Goal: Task Accomplishment & Management: Manage account settings

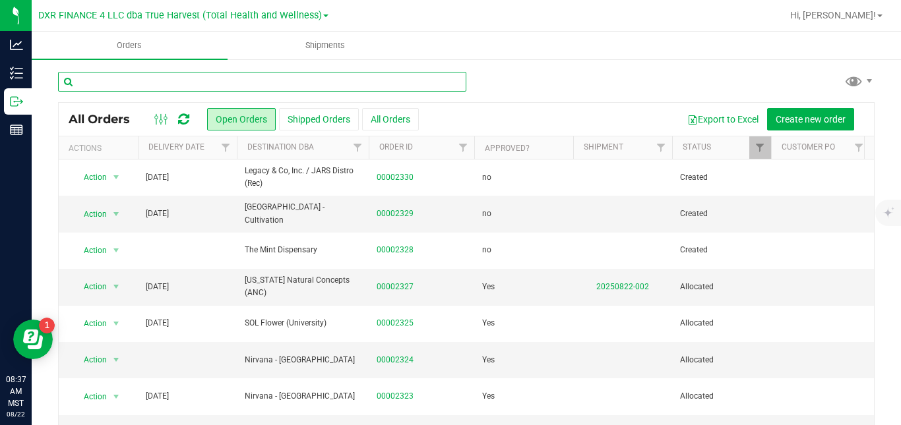
click at [230, 80] on input "text" at bounding box center [262, 82] width 408 height 20
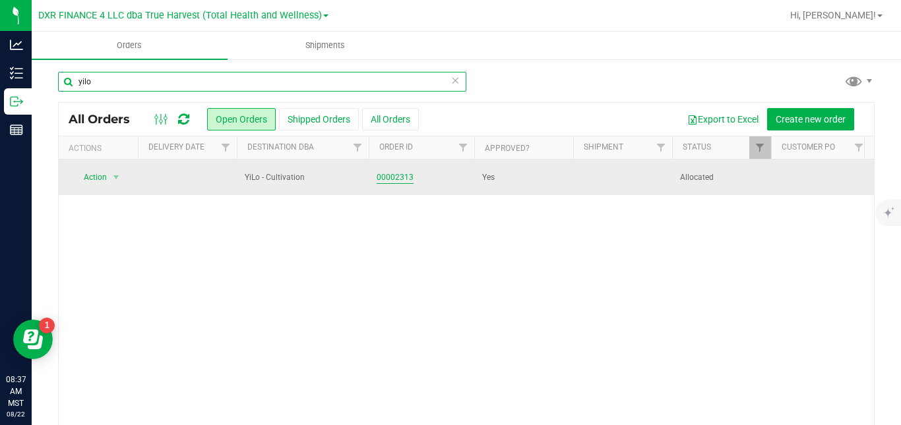
type input "yilo"
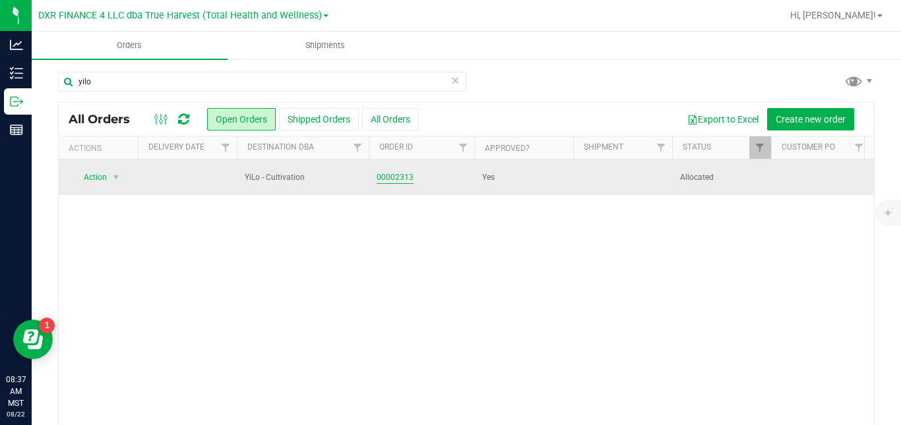
click at [398, 178] on link "00002313" at bounding box center [395, 177] width 37 height 13
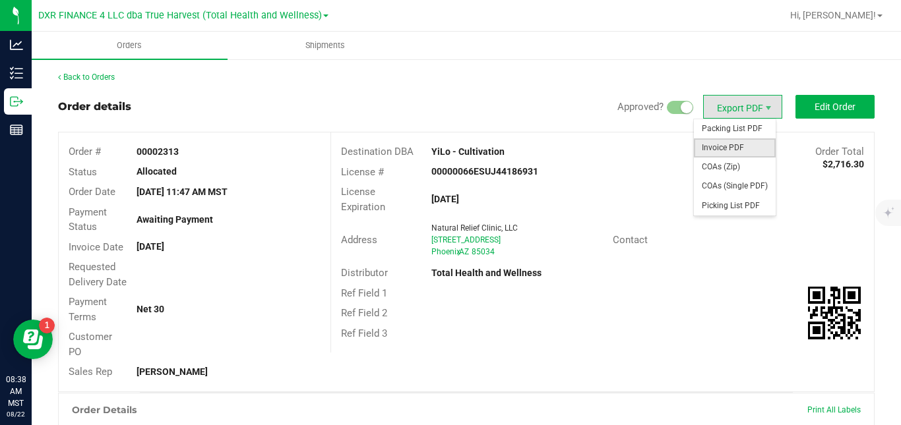
click at [720, 147] on span "Invoice PDF" at bounding box center [735, 148] width 82 height 19
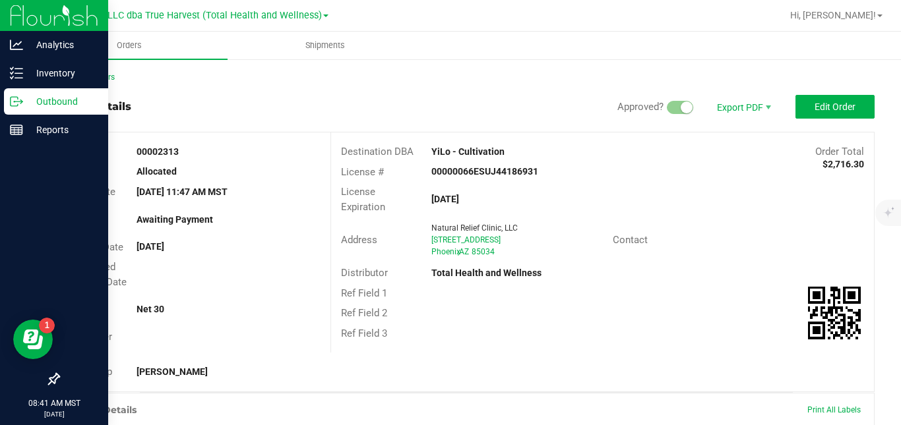
click at [20, 104] on icon at bounding box center [21, 103] width 2 height 2
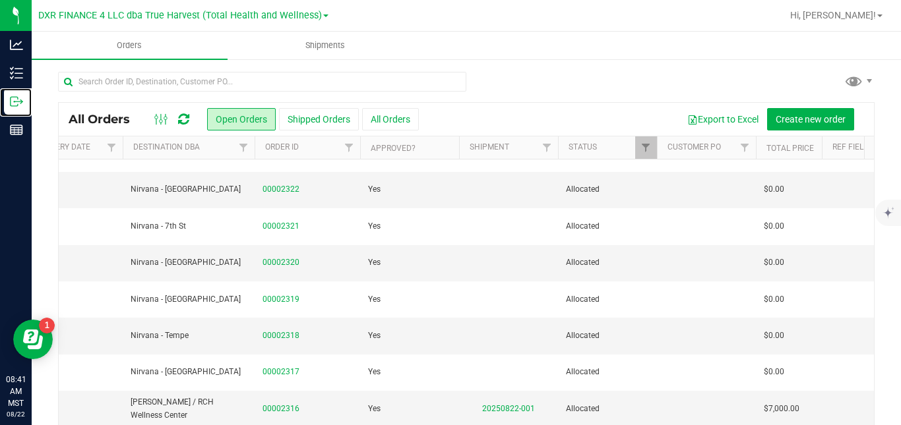
scroll to position [254, 114]
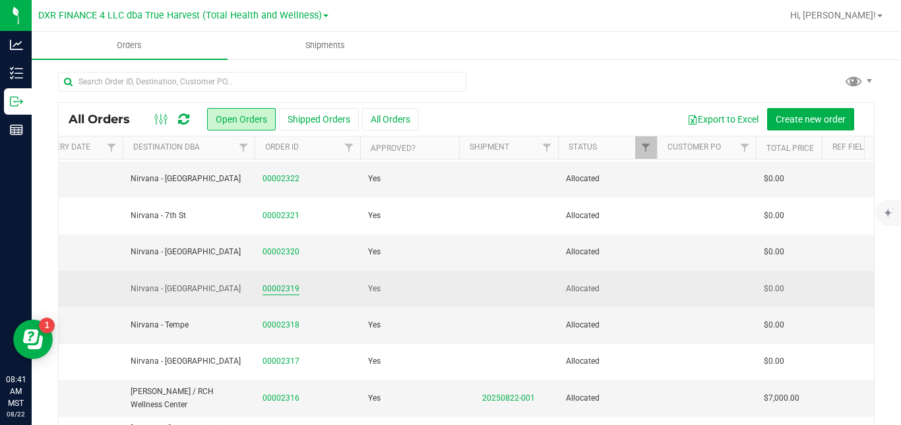
click at [290, 289] on link "00002319" at bounding box center [280, 289] width 37 height 13
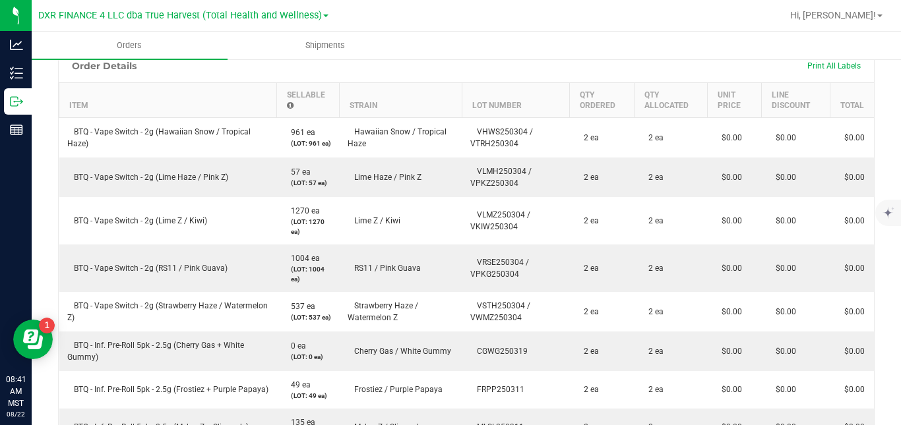
scroll to position [689, 0]
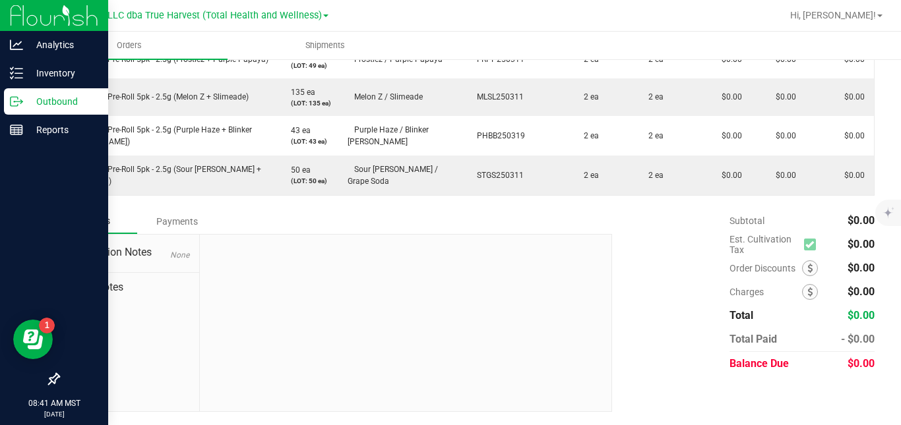
click at [21, 100] on icon at bounding box center [21, 101] width 2 height 2
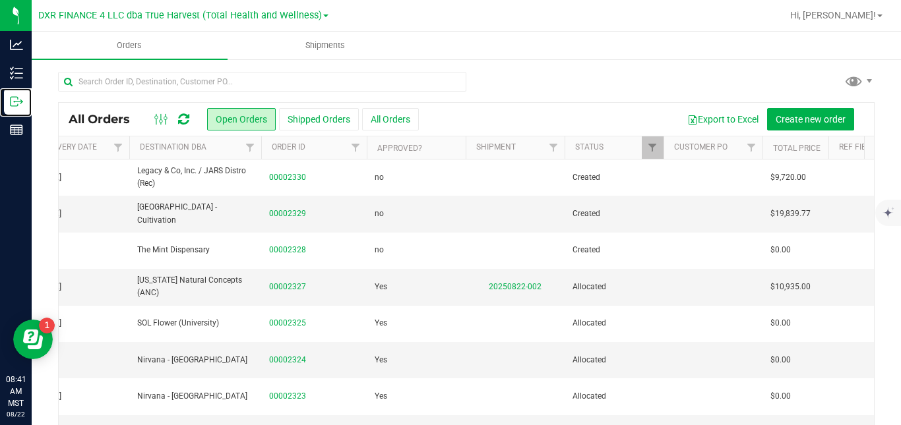
scroll to position [0, 110]
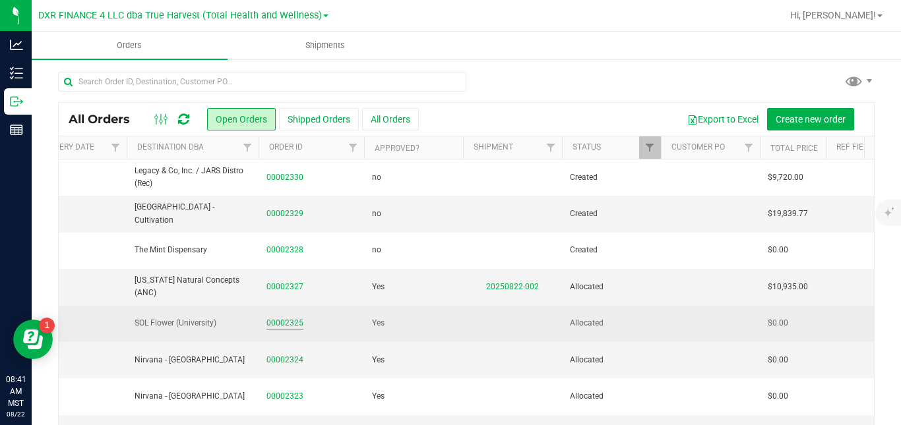
click at [295, 324] on link "00002325" at bounding box center [284, 323] width 37 height 13
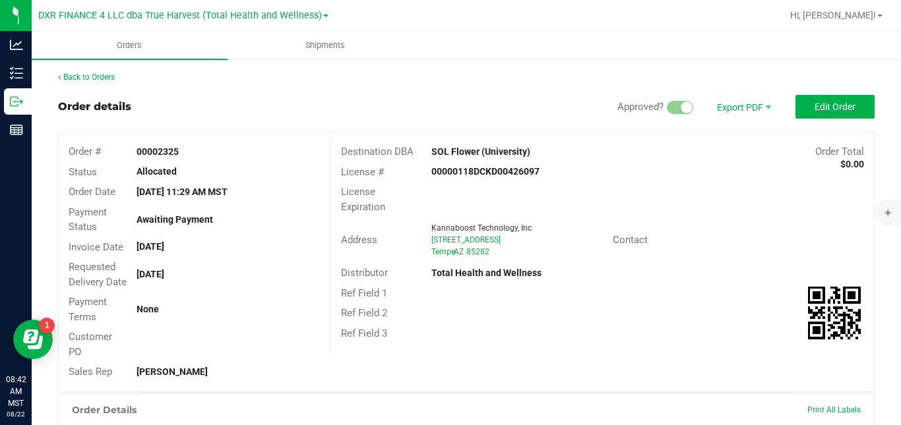
scroll to position [344, 0]
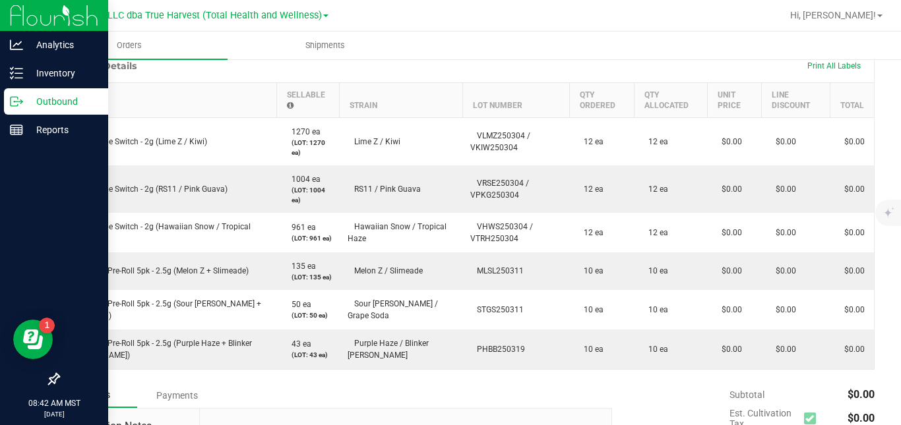
click at [14, 101] on icon at bounding box center [16, 101] width 13 height 13
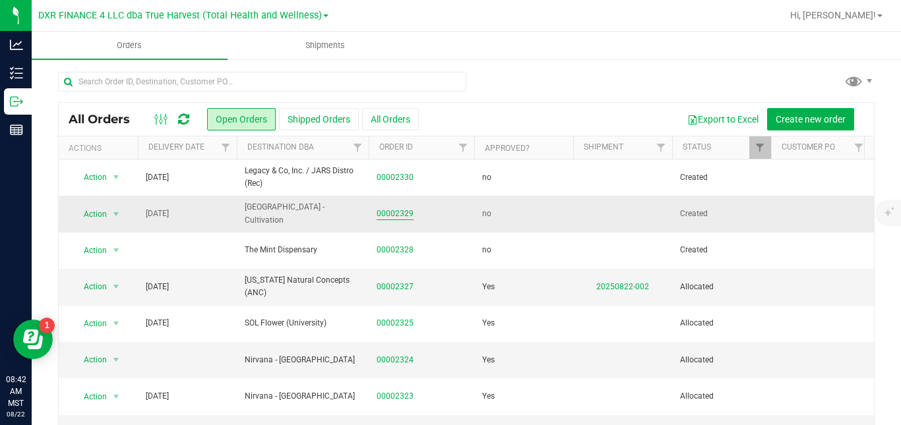
click at [405, 210] on link "00002329" at bounding box center [395, 214] width 37 height 13
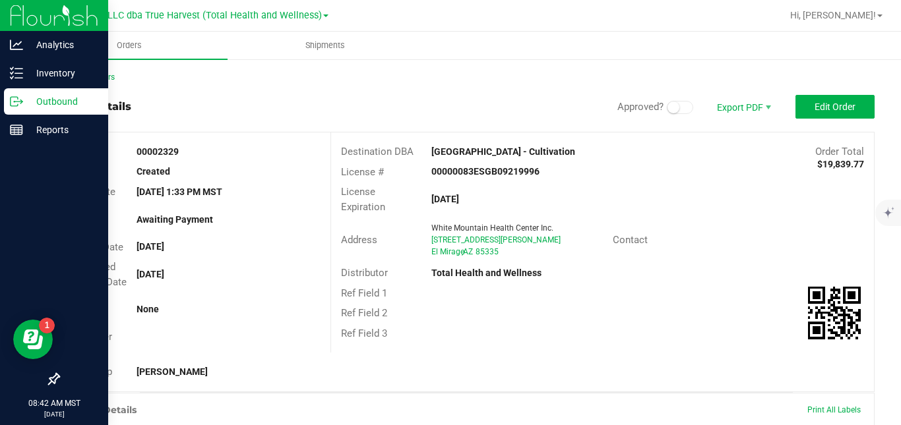
click at [27, 104] on p "Outbound" at bounding box center [62, 102] width 79 height 16
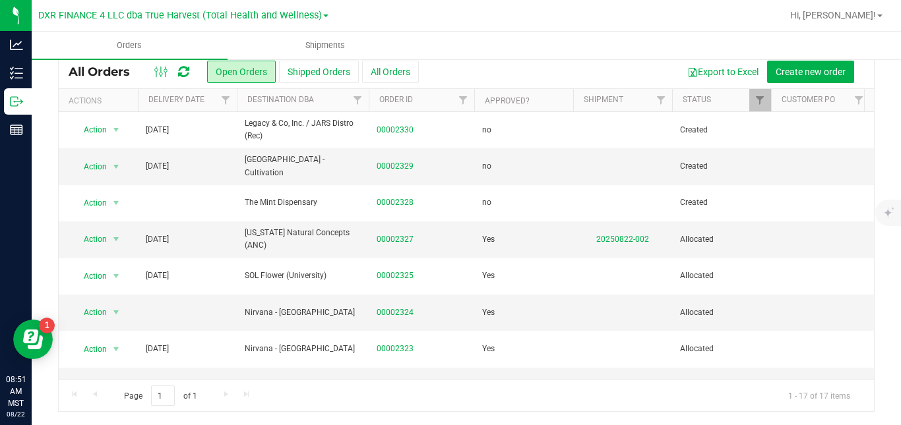
click at [896, 46] on ul "Orders Shipments" at bounding box center [482, 46] width 901 height 28
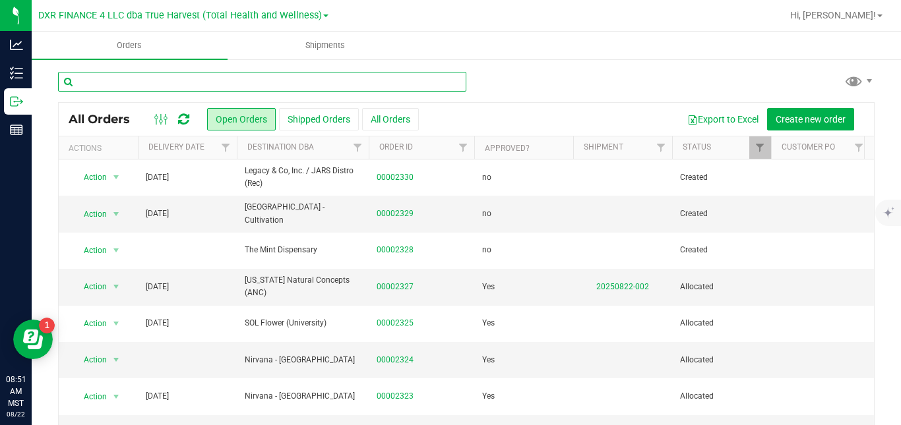
click at [382, 84] on input "text" at bounding box center [262, 82] width 408 height 20
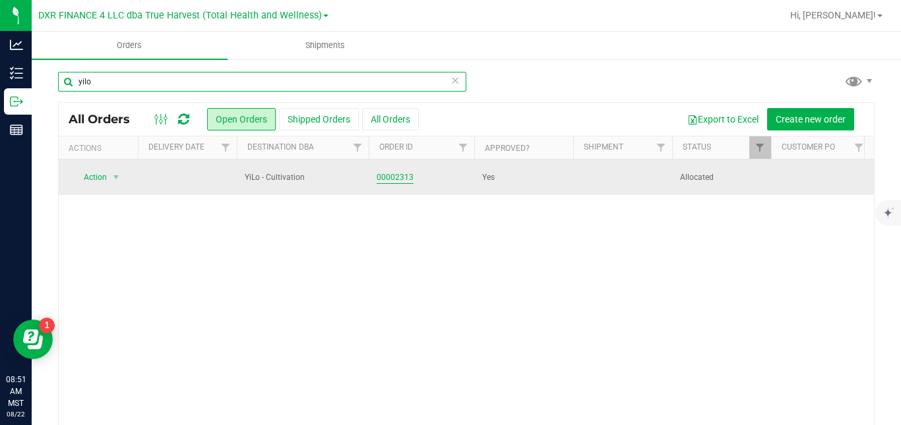
type input "yilo"
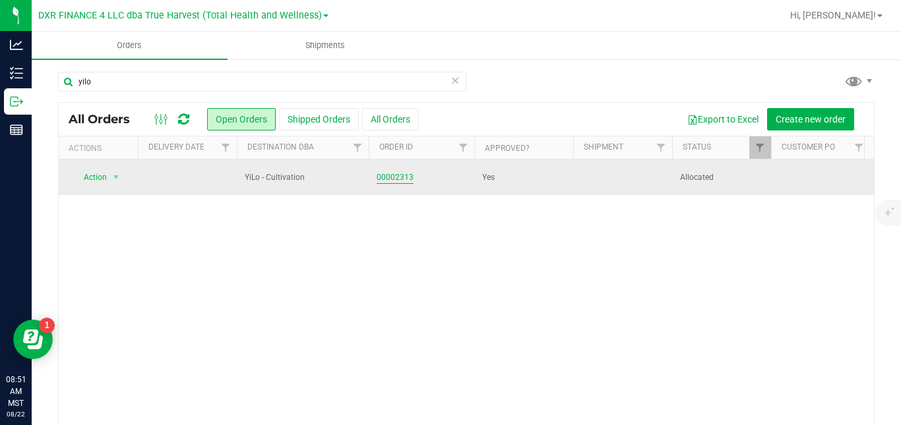
click at [394, 179] on link "00002313" at bounding box center [395, 177] width 37 height 13
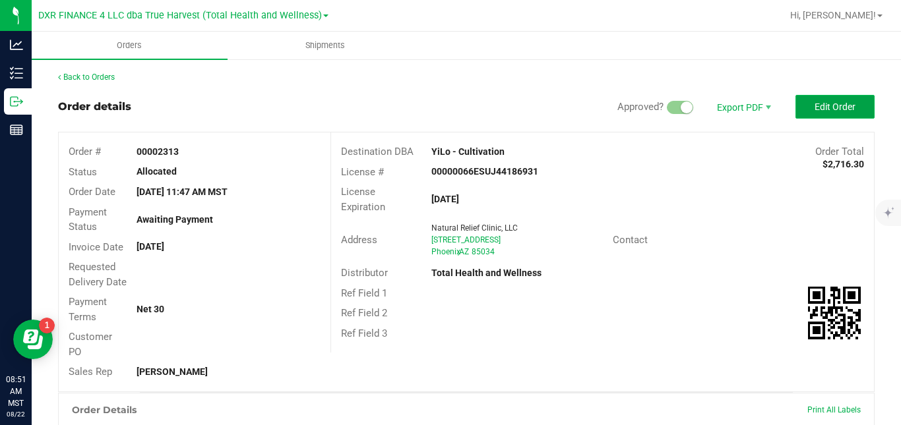
click at [815, 111] on span "Edit Order" at bounding box center [835, 107] width 41 height 11
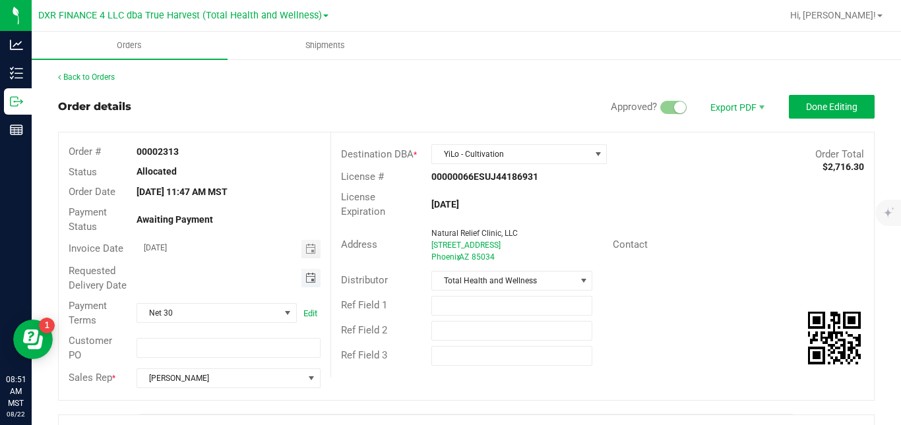
click at [307, 284] on span "Toggle calendar" at bounding box center [310, 278] width 11 height 11
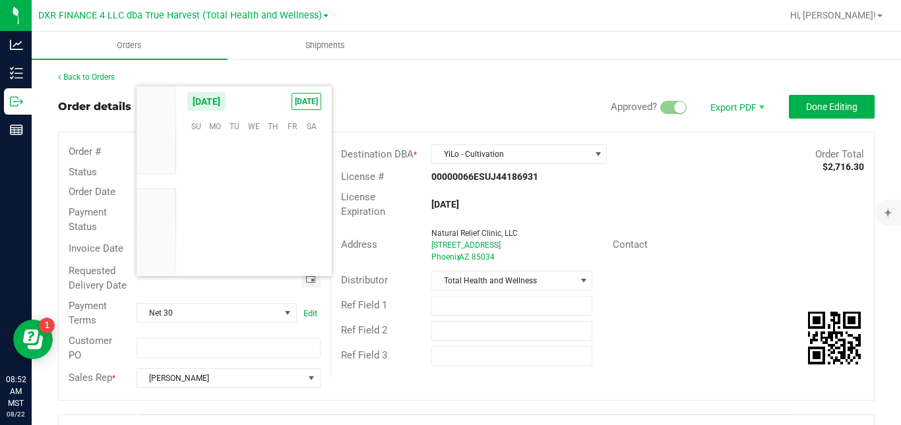
scroll to position [213757, 0]
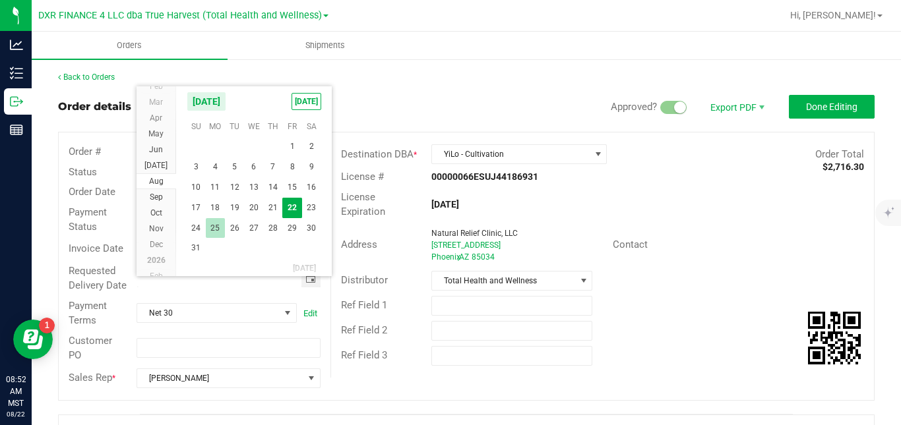
click at [216, 228] on span "25" at bounding box center [215, 228] width 19 height 20
type input "08/25/2025"
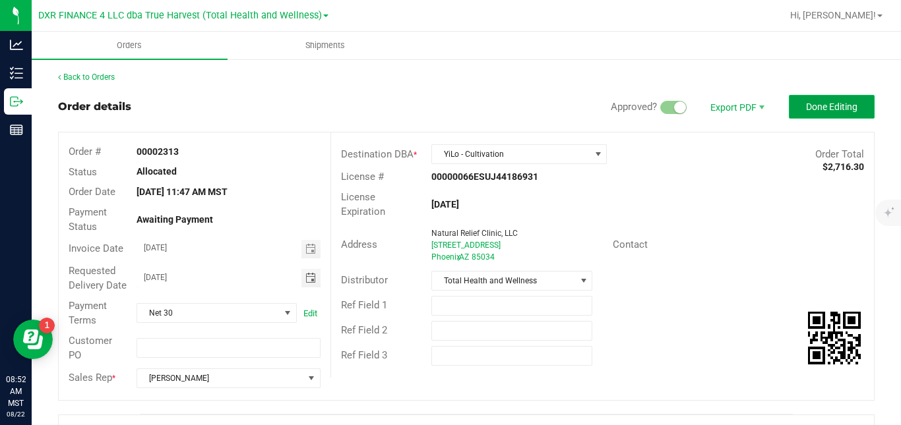
click at [844, 104] on span "Done Editing" at bounding box center [831, 107] width 51 height 11
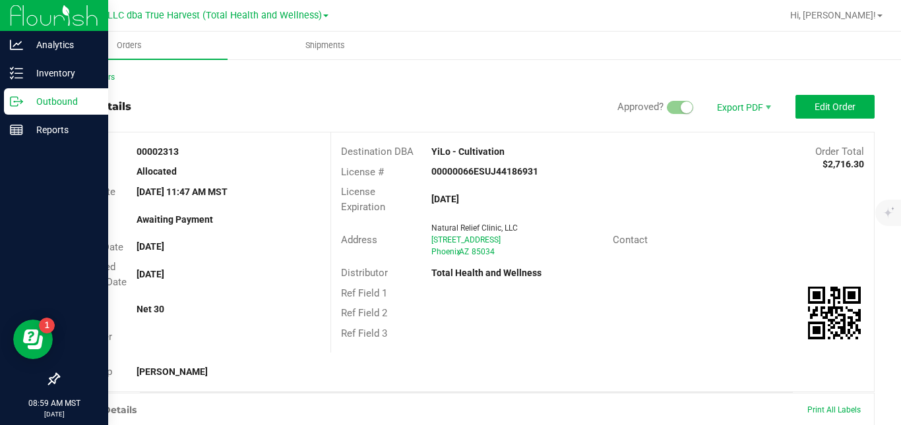
click at [18, 106] on icon at bounding box center [16, 101] width 13 height 13
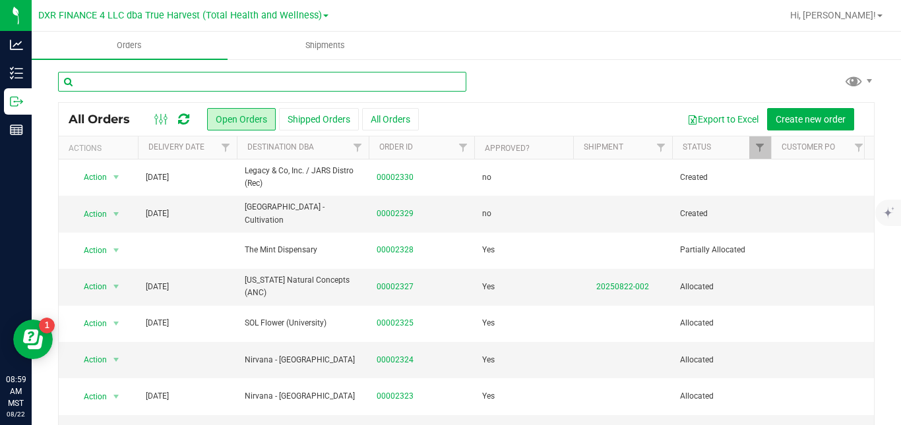
click at [231, 85] on input "text" at bounding box center [262, 82] width 408 height 20
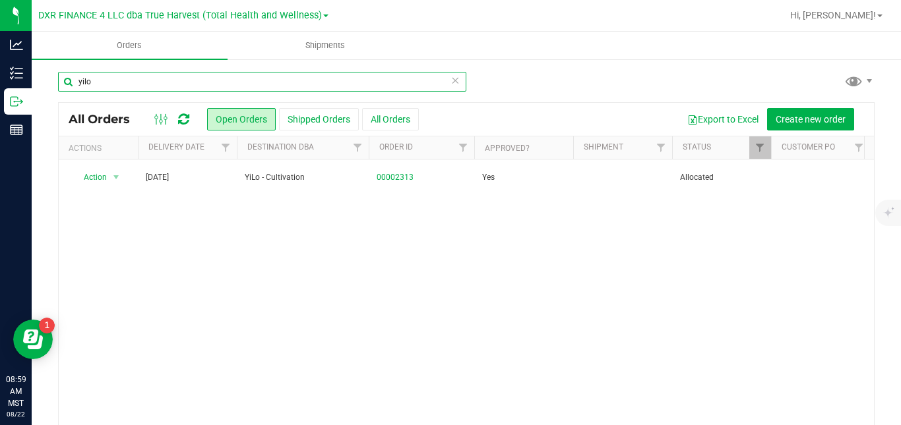
type input "yilo"
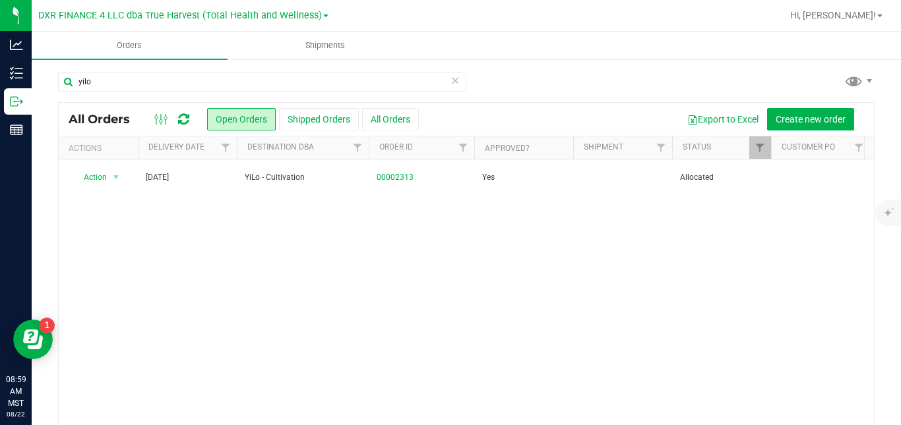
click at [452, 85] on icon at bounding box center [454, 80] width 9 height 16
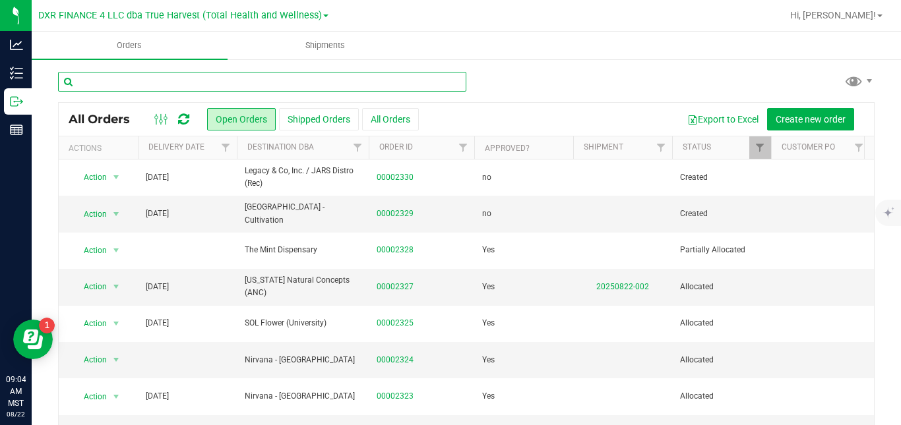
drag, startPoint x: 282, startPoint y: 74, endPoint x: 142, endPoint y: 67, distance: 140.7
click at [142, 67] on div "All Orders Open Orders Shipped Orders All Orders Export to Excel Create new ord…" at bounding box center [466, 265] width 869 height 415
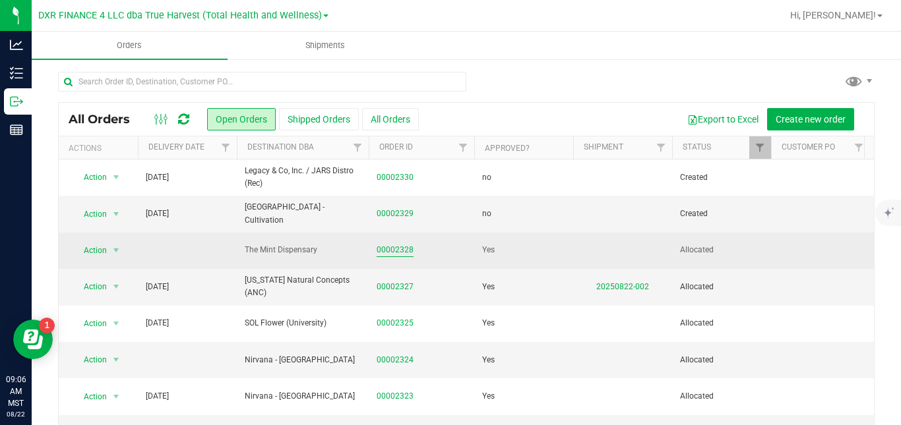
click at [404, 251] on link "00002328" at bounding box center [395, 250] width 37 height 13
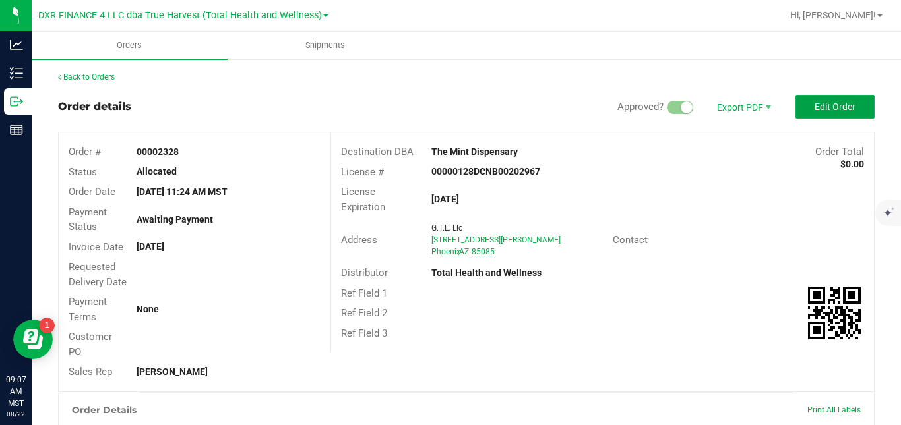
click at [815, 102] on span "Edit Order" at bounding box center [835, 107] width 41 height 11
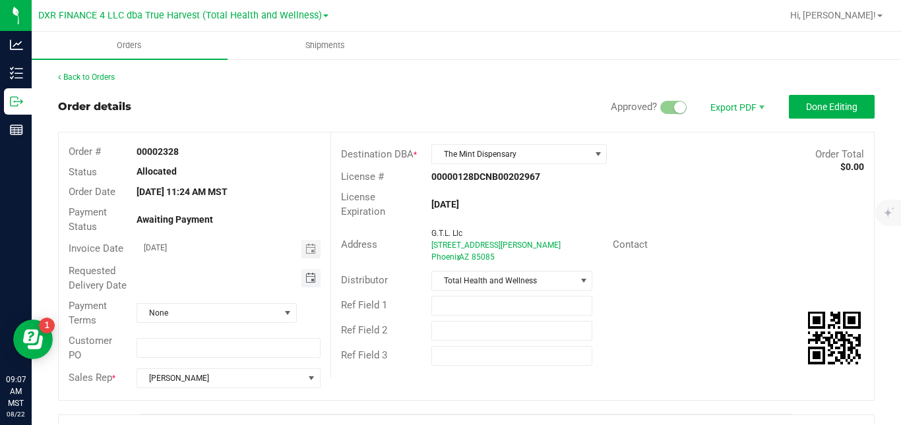
click at [311, 284] on span "Toggle calendar" at bounding box center [310, 278] width 11 height 11
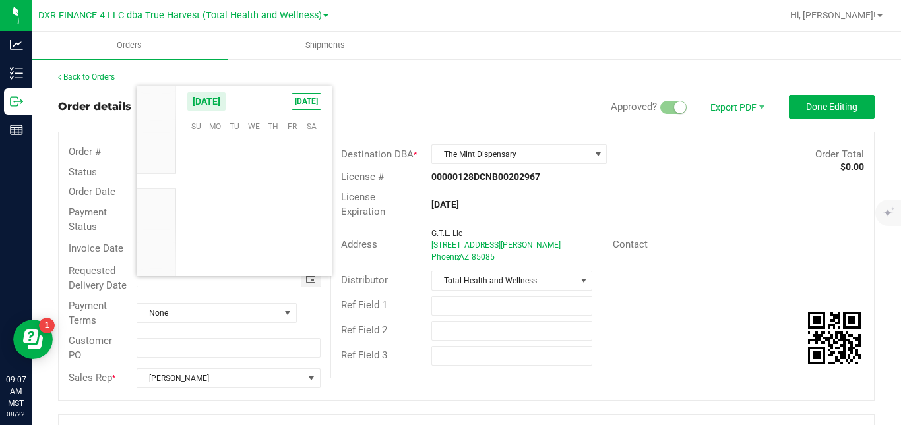
type input "08/25/2025"
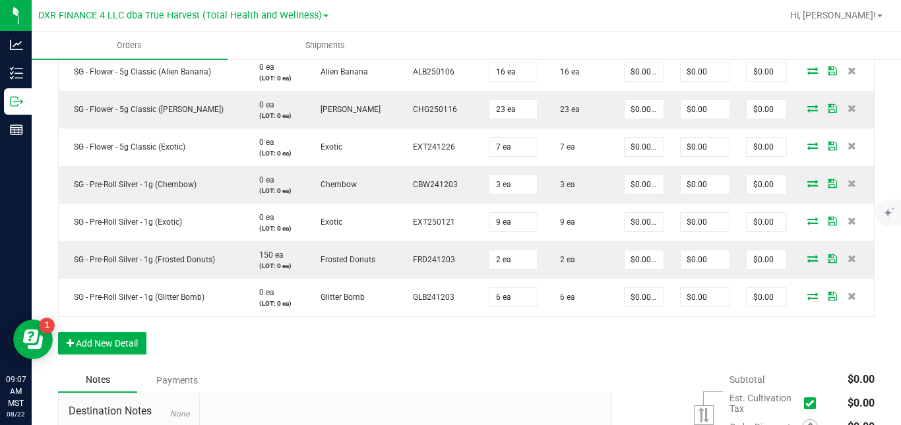
scroll to position [1517, 0]
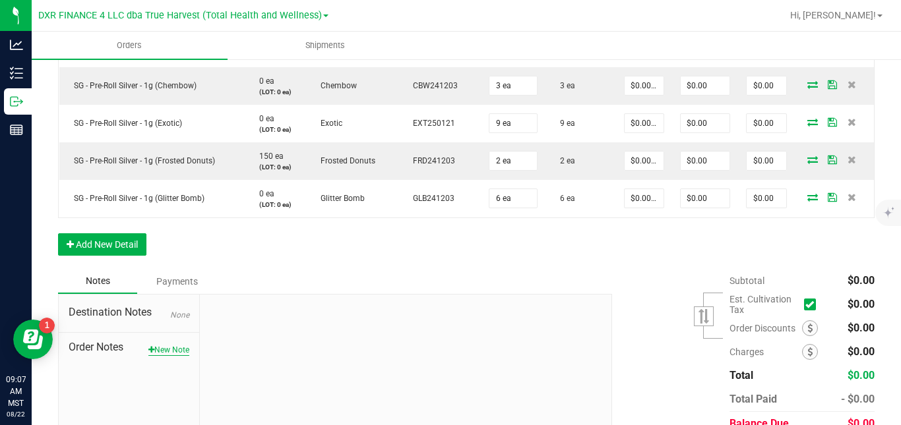
click at [175, 356] on button "New Note" at bounding box center [168, 350] width 41 height 12
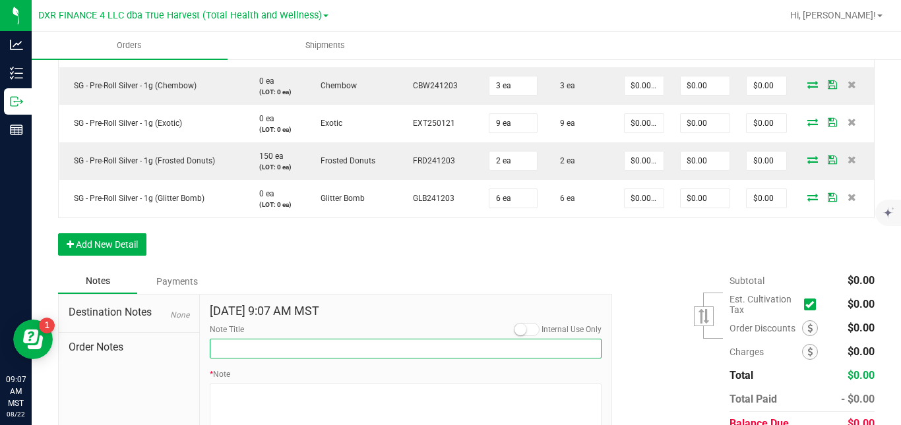
click at [232, 359] on input "Note Title" at bounding box center [406, 349] width 392 height 20
type input "Delivery"
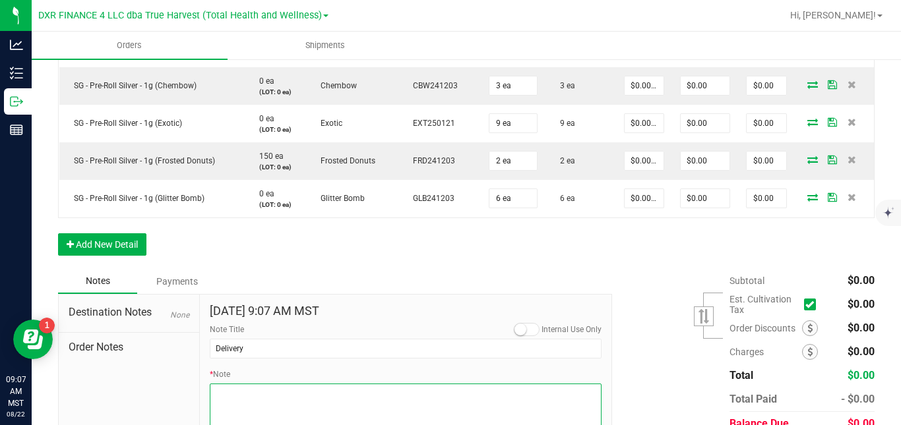
click at [282, 403] on textarea "* Note" at bounding box center [406, 410] width 392 height 53
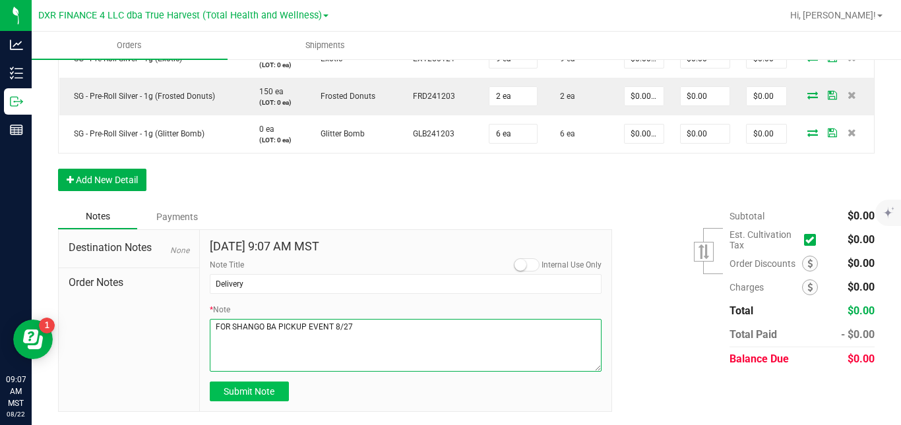
type textarea "FOR SHANGO BA PICKUP EVENT 8/27"
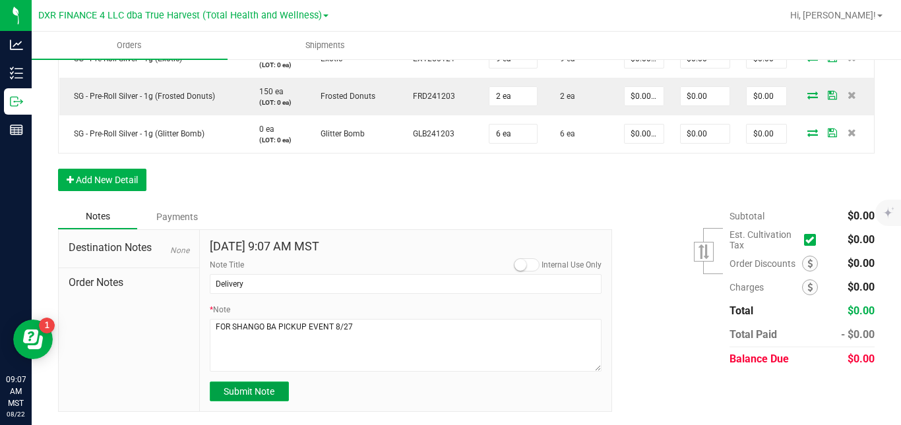
click at [268, 394] on span "Submit Note" at bounding box center [249, 391] width 51 height 11
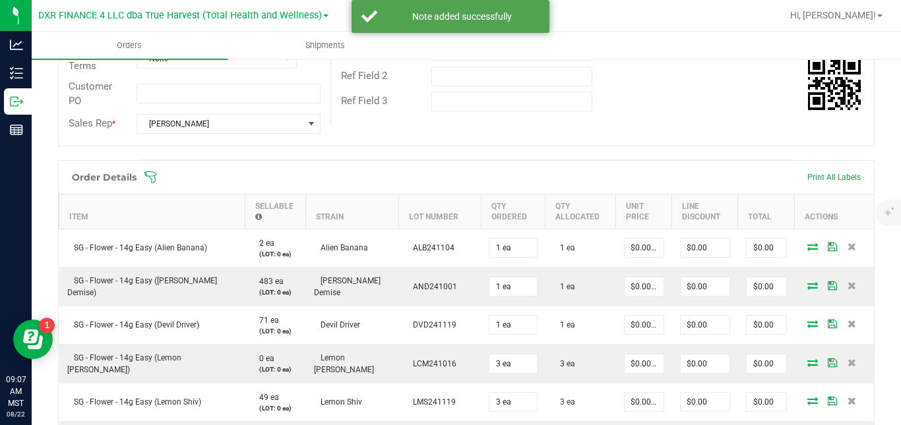
scroll to position [0, 0]
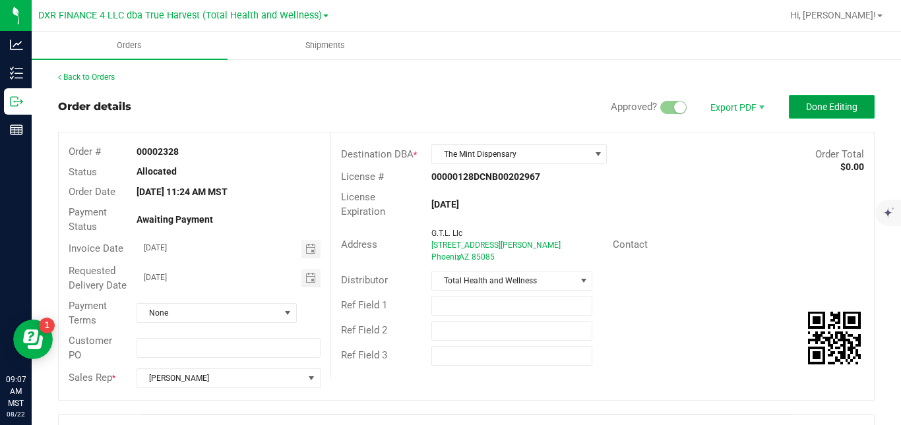
click at [813, 102] on span "Done Editing" at bounding box center [831, 107] width 51 height 11
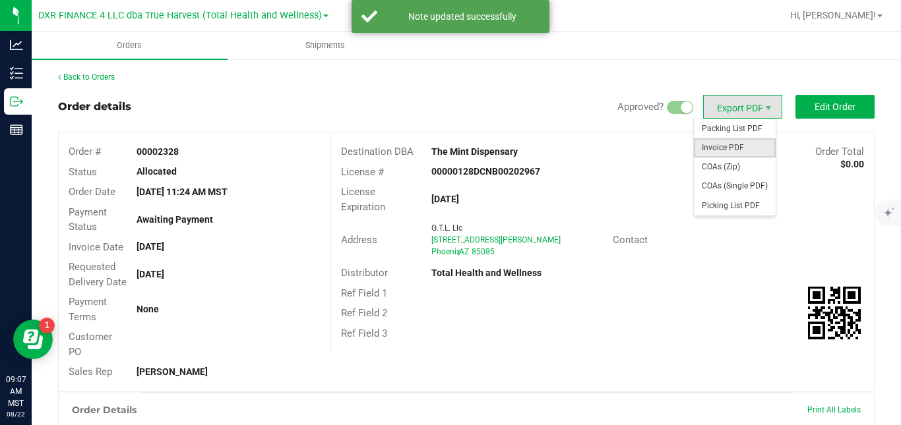
click at [714, 150] on span "Invoice PDF" at bounding box center [735, 148] width 82 height 19
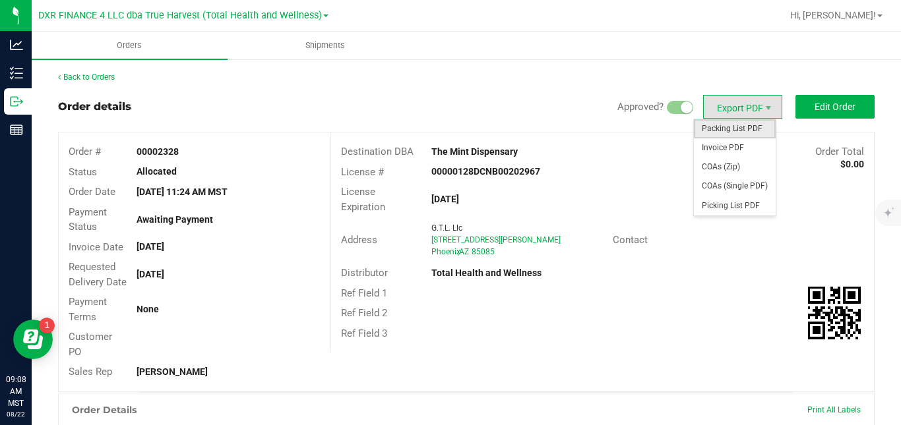
click at [715, 120] on span "Packing List PDF" at bounding box center [735, 128] width 82 height 19
click at [718, 160] on span "COAs (Zip)" at bounding box center [735, 167] width 82 height 19
